Goal: Task Accomplishment & Management: Complete application form

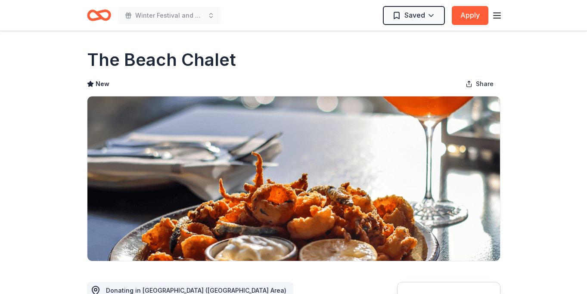
scroll to position [1, 0]
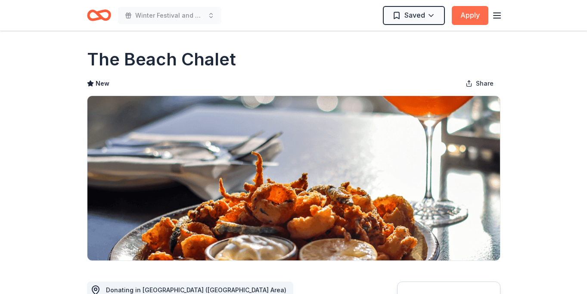
click at [475, 15] on button "Apply" at bounding box center [470, 15] width 37 height 19
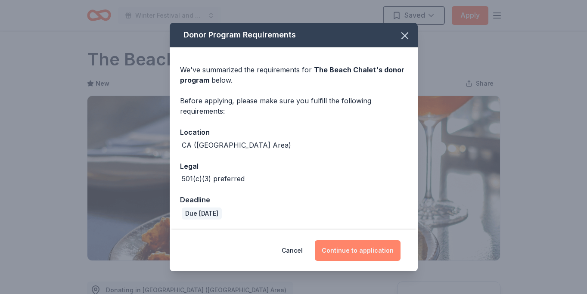
click at [346, 251] on button "Continue to application" at bounding box center [358, 250] width 86 height 21
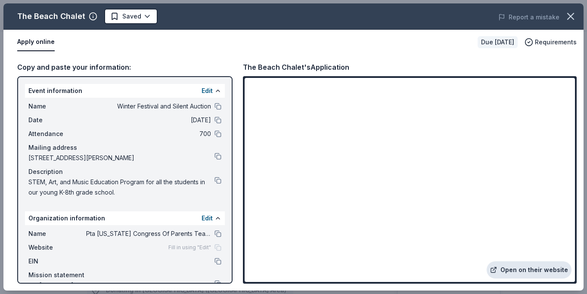
click at [524, 269] on link "Open on their website" at bounding box center [528, 269] width 85 height 17
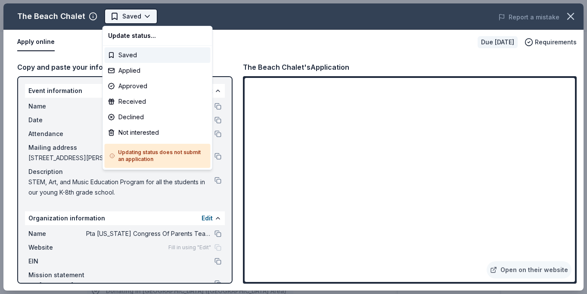
click at [133, 14] on body "Winter Festival and Silent Auction Saved Apply Due in 36 days Share The Beach C…" at bounding box center [293, 147] width 587 height 294
click at [139, 72] on div "Applied" at bounding box center [158, 70] width 106 height 15
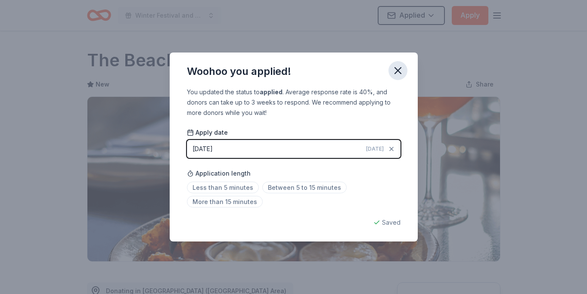
click at [399, 69] on icon "button" at bounding box center [398, 71] width 12 height 12
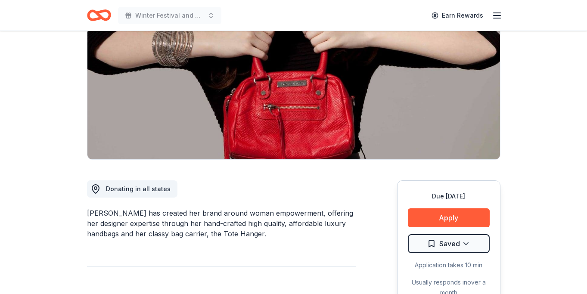
scroll to position [108, 0]
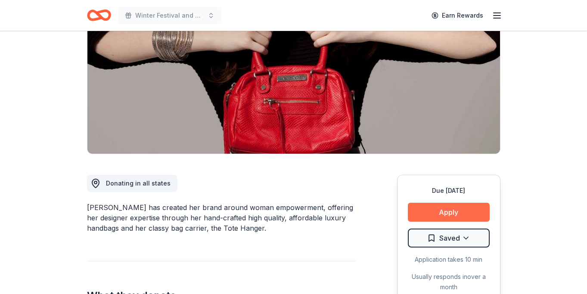
click at [440, 213] on button "Apply" at bounding box center [449, 212] width 82 height 19
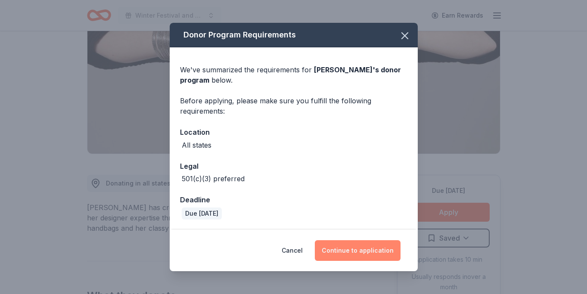
click at [356, 251] on button "Continue to application" at bounding box center [358, 250] width 86 height 21
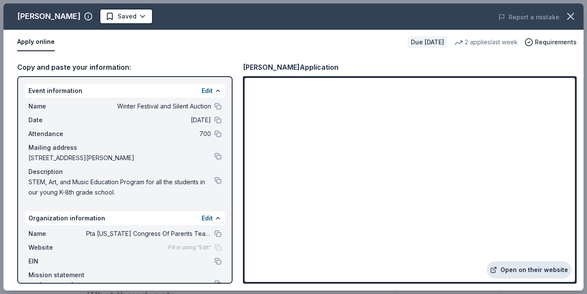
click at [511, 269] on link "Open on their website" at bounding box center [528, 269] width 85 height 17
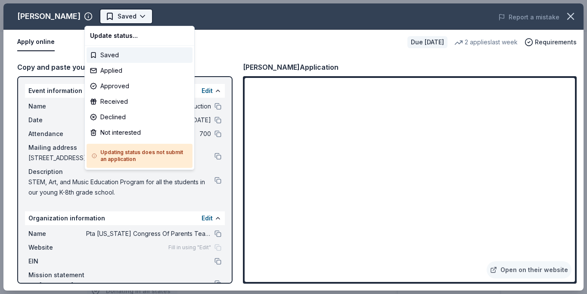
click at [127, 17] on body "Winter Festival and Silent Auction Saved Apply Due in 36 days Share Jacki Easli…" at bounding box center [293, 147] width 587 height 294
click at [116, 71] on div "Applied" at bounding box center [140, 70] width 106 height 15
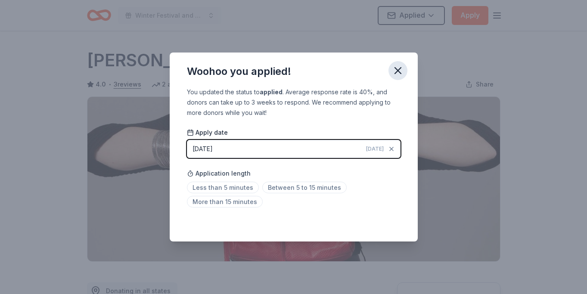
click at [400, 71] on icon "button" at bounding box center [398, 71] width 12 height 12
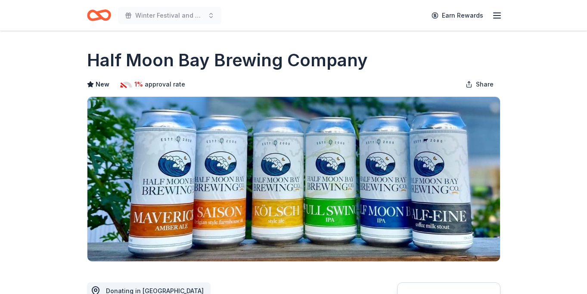
click at [412, 51] on div "Half Moon Bay Brewing Company" at bounding box center [293, 60] width 413 height 24
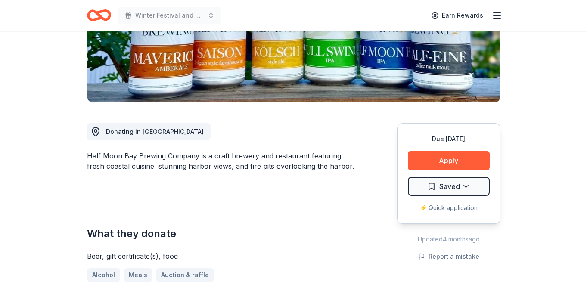
scroll to position [128, 0]
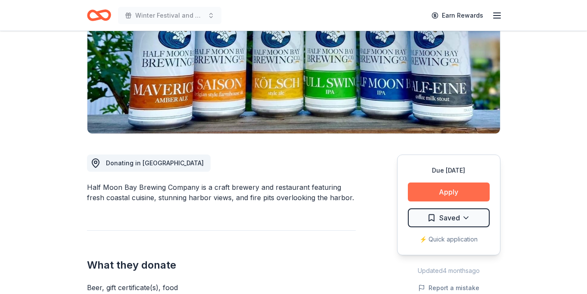
click at [445, 189] on button "Apply" at bounding box center [449, 192] width 82 height 19
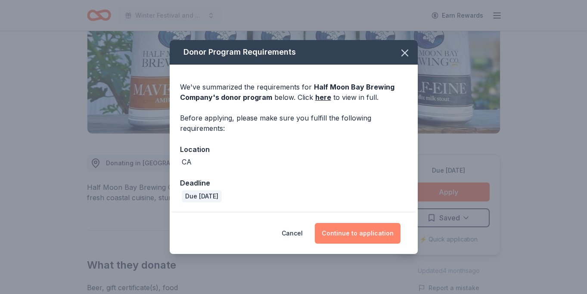
click at [352, 236] on button "Continue to application" at bounding box center [358, 233] width 86 height 21
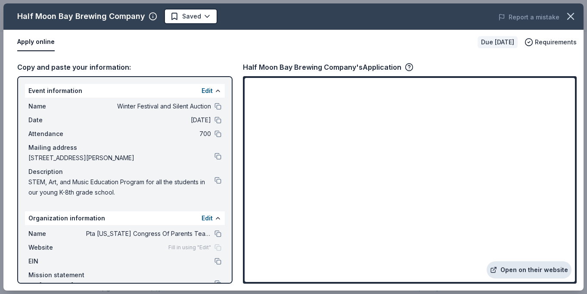
click at [529, 267] on link "Open on their website" at bounding box center [528, 269] width 85 height 17
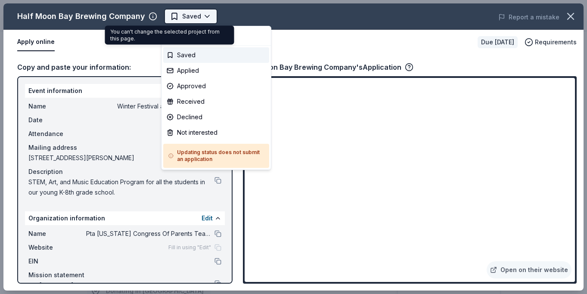
click at [177, 15] on body "Winter Festival and Silent Auction Saved Apply Due in 36 days Share Half Moon B…" at bounding box center [293, 147] width 587 height 294
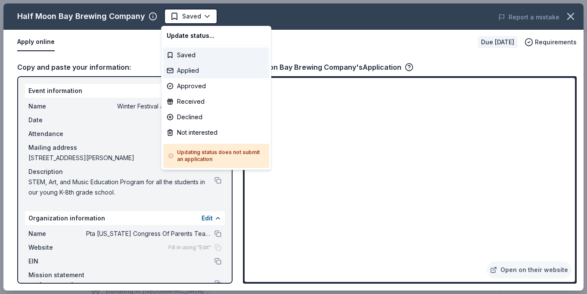
click at [186, 70] on div "Applied" at bounding box center [216, 70] width 106 height 15
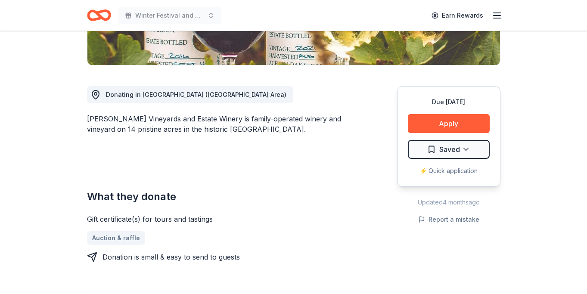
scroll to position [222, 0]
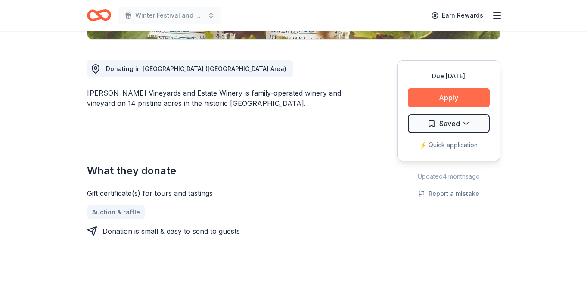
click at [450, 99] on button "Apply" at bounding box center [449, 97] width 82 height 19
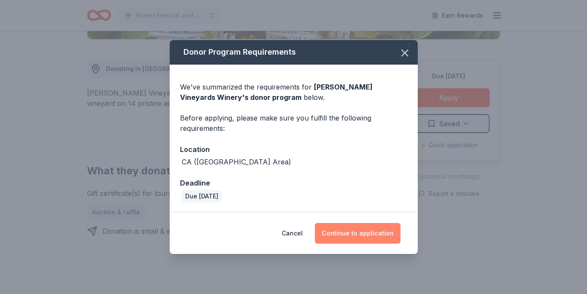
click at [359, 231] on button "Continue to application" at bounding box center [358, 233] width 86 height 21
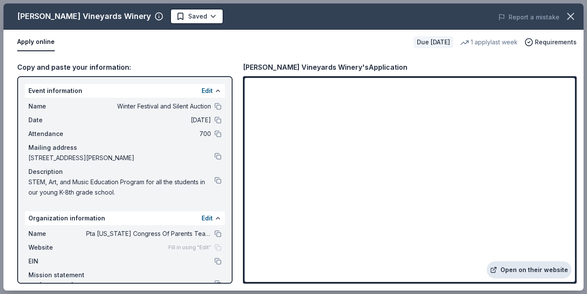
click at [535, 271] on link "Open on their website" at bounding box center [528, 269] width 85 height 17
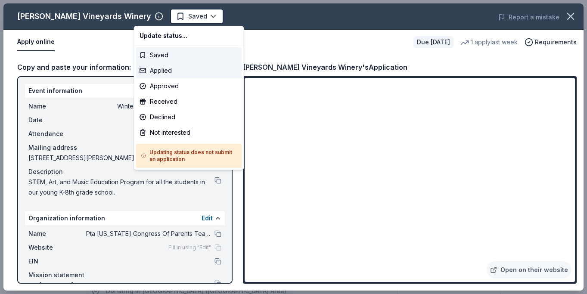
click at [170, 71] on div "Applied" at bounding box center [189, 70] width 106 height 15
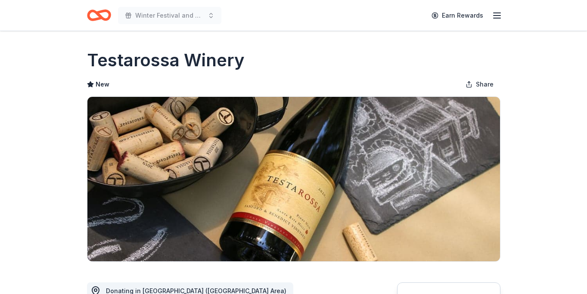
click at [308, 62] on div "Testarossa Winery" at bounding box center [293, 60] width 413 height 24
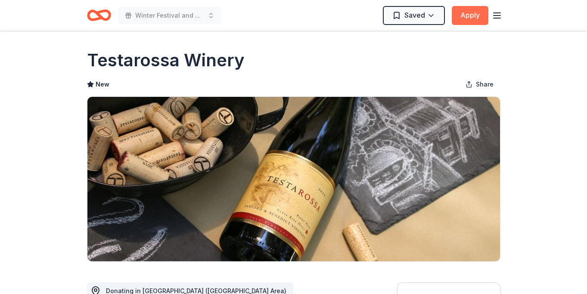
click at [469, 15] on button "Apply" at bounding box center [470, 15] width 37 height 19
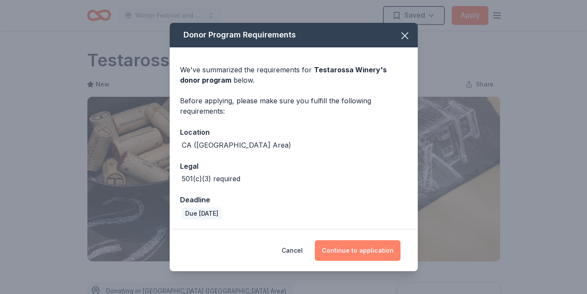
click at [353, 254] on button "Continue to application" at bounding box center [358, 250] width 86 height 21
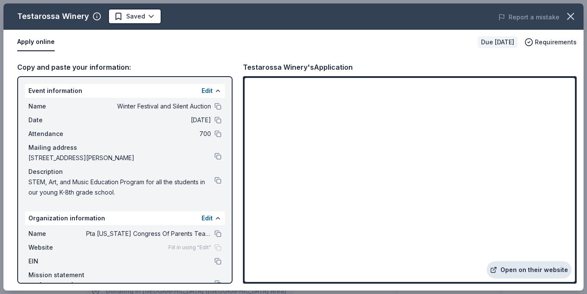
click at [529, 270] on link "Open on their website" at bounding box center [528, 269] width 85 height 17
click at [148, 15] on body "Winter Festival and Silent Auction Saved Apply Due in 36 days Share Testarossa …" at bounding box center [293, 147] width 587 height 294
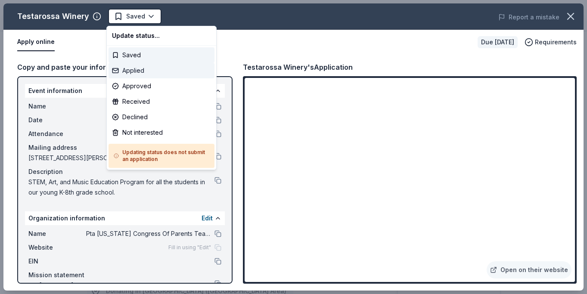
click at [142, 71] on div "Applied" at bounding box center [161, 70] width 106 height 15
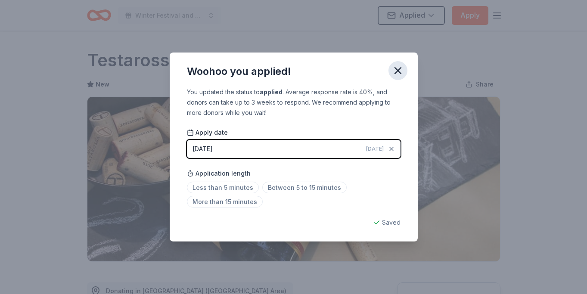
click at [399, 68] on icon "button" at bounding box center [398, 71] width 12 height 12
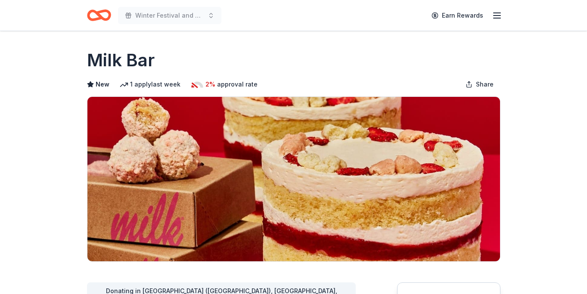
click at [326, 19] on div "Winter Festival and Silent Auction Earn Rewards" at bounding box center [293, 15] width 413 height 20
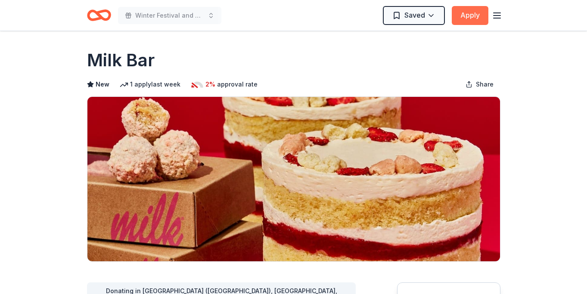
click at [463, 14] on button "Apply" at bounding box center [470, 15] width 37 height 19
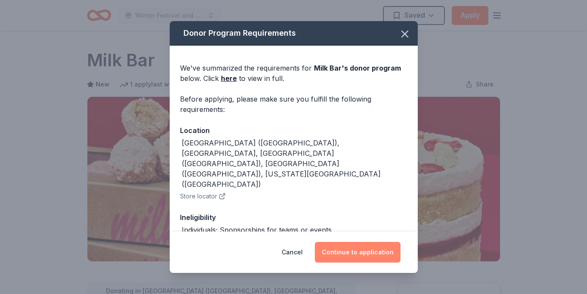
click at [356, 251] on button "Continue to application" at bounding box center [358, 252] width 86 height 21
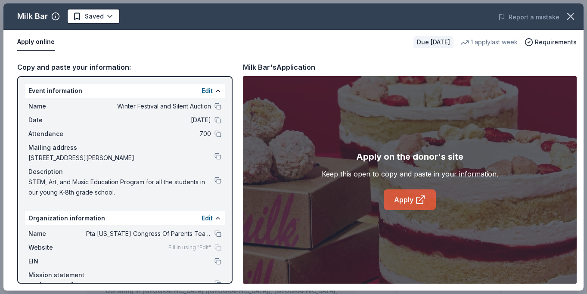
click at [406, 201] on link "Apply" at bounding box center [410, 199] width 52 height 21
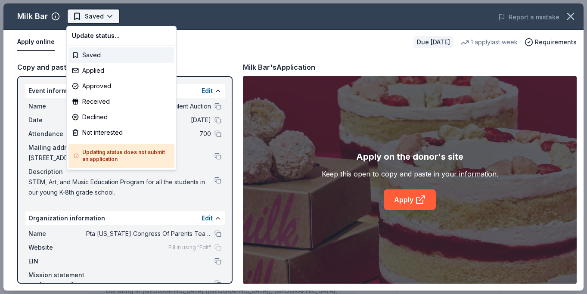
click at [104, 19] on html "Winter Festival and Silent Auction Saved Apply Due in 36 days Share Milk Bar Ne…" at bounding box center [293, 147] width 587 height 294
click at [109, 69] on div "Applied" at bounding box center [121, 70] width 106 height 15
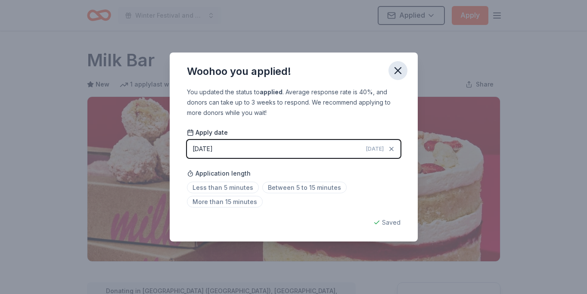
click at [400, 70] on icon "button" at bounding box center [398, 71] width 12 height 12
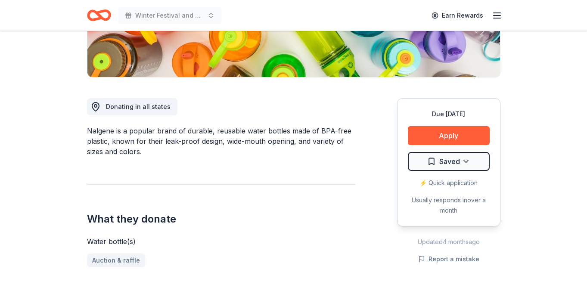
scroll to position [185, 0]
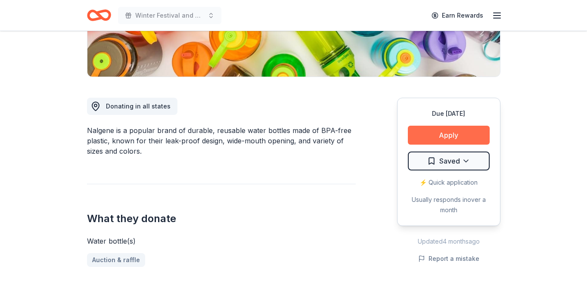
click at [435, 135] on button "Apply" at bounding box center [449, 135] width 82 height 19
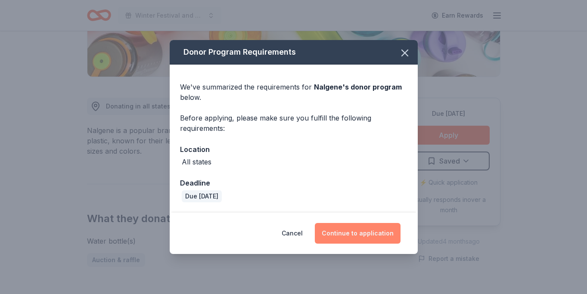
click at [359, 235] on button "Continue to application" at bounding box center [358, 233] width 86 height 21
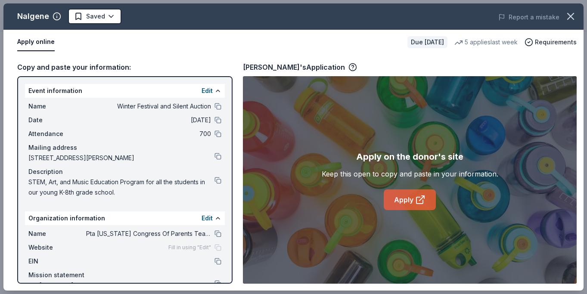
click at [404, 201] on link "Apply" at bounding box center [410, 199] width 52 height 21
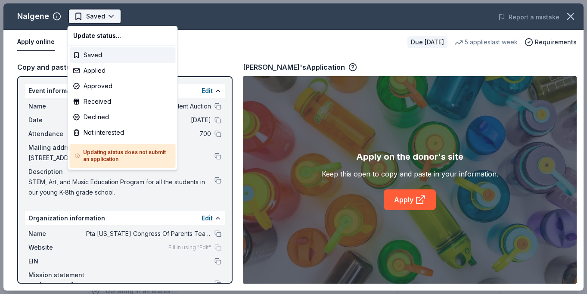
scroll to position [0, 0]
click at [91, 13] on html "Winter Festival and Silent Auction Saved Apply Due [DATE] Share Nalgene New 5 a…" at bounding box center [293, 147] width 587 height 294
click at [94, 71] on div "Applied" at bounding box center [123, 70] width 106 height 15
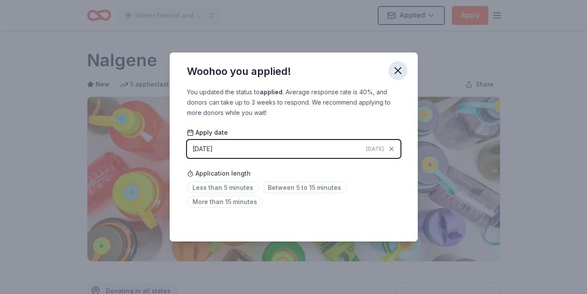
click at [402, 70] on icon "button" at bounding box center [398, 71] width 12 height 12
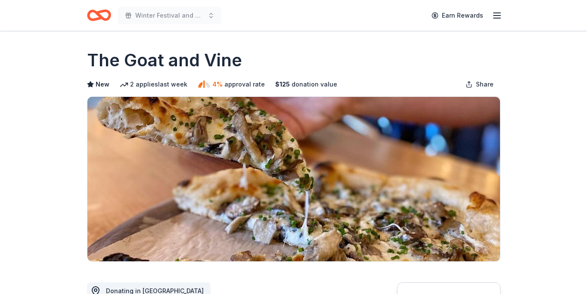
click at [331, 48] on div "The Goat and Vine" at bounding box center [293, 60] width 413 height 24
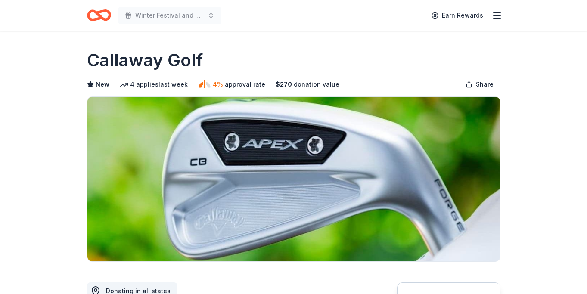
click at [304, 56] on div "Callaway Golf" at bounding box center [293, 60] width 413 height 24
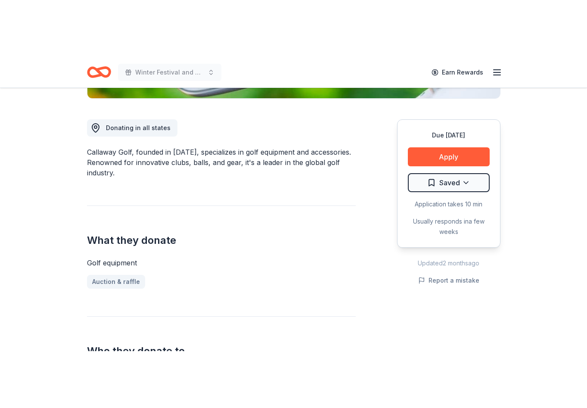
scroll to position [224, 0]
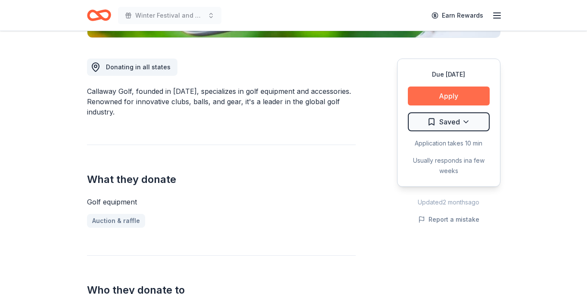
click at [437, 102] on button "Apply" at bounding box center [449, 96] width 82 height 19
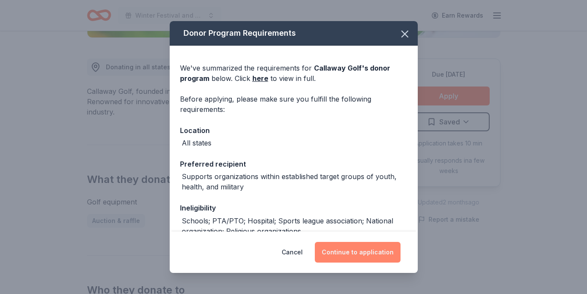
click at [359, 253] on button "Continue to application" at bounding box center [358, 252] width 86 height 21
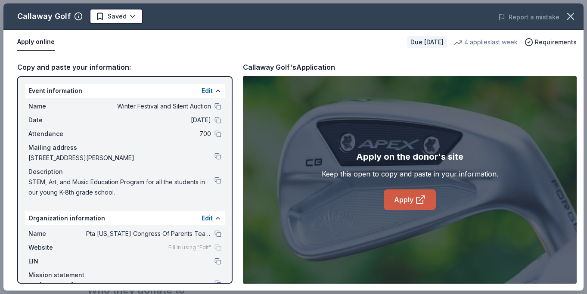
click at [402, 201] on link "Apply" at bounding box center [410, 199] width 52 height 21
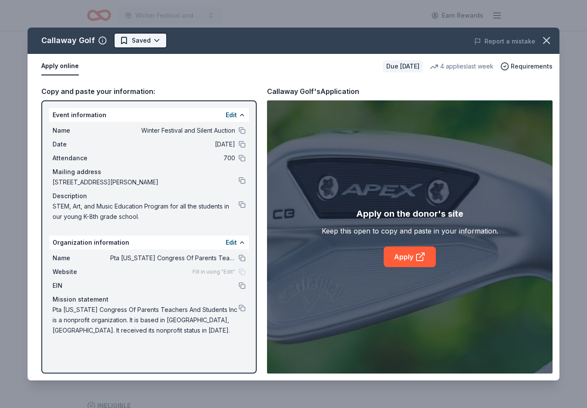
scroll to position [0, 0]
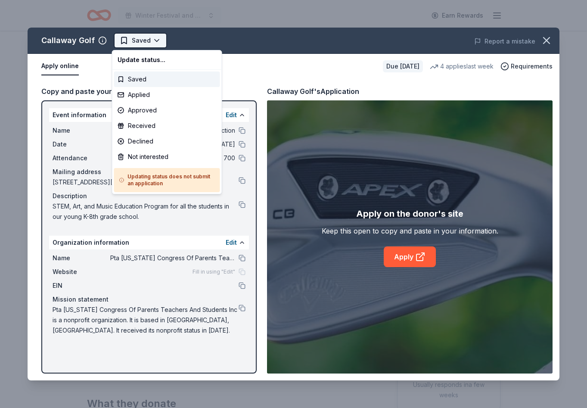
click at [154, 41] on html "Winter Festival and Silent Auction Earn Rewards Due [DATE] Share Callaway Golf …" at bounding box center [293, 204] width 587 height 408
click at [153, 96] on div "Applied" at bounding box center [167, 94] width 106 height 15
